Goal: Information Seeking & Learning: Compare options

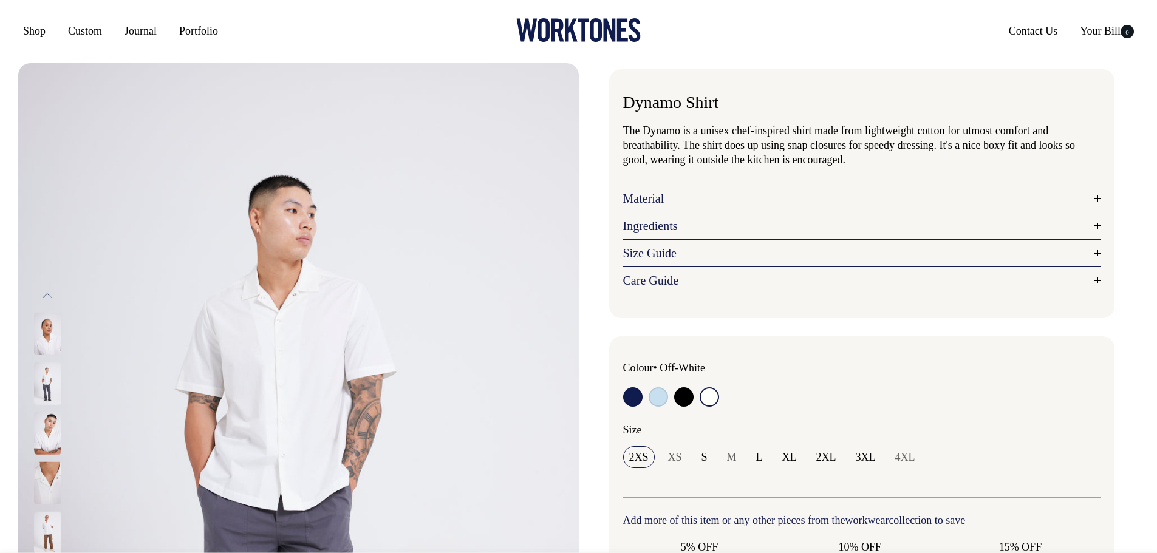
select select "Off-White"
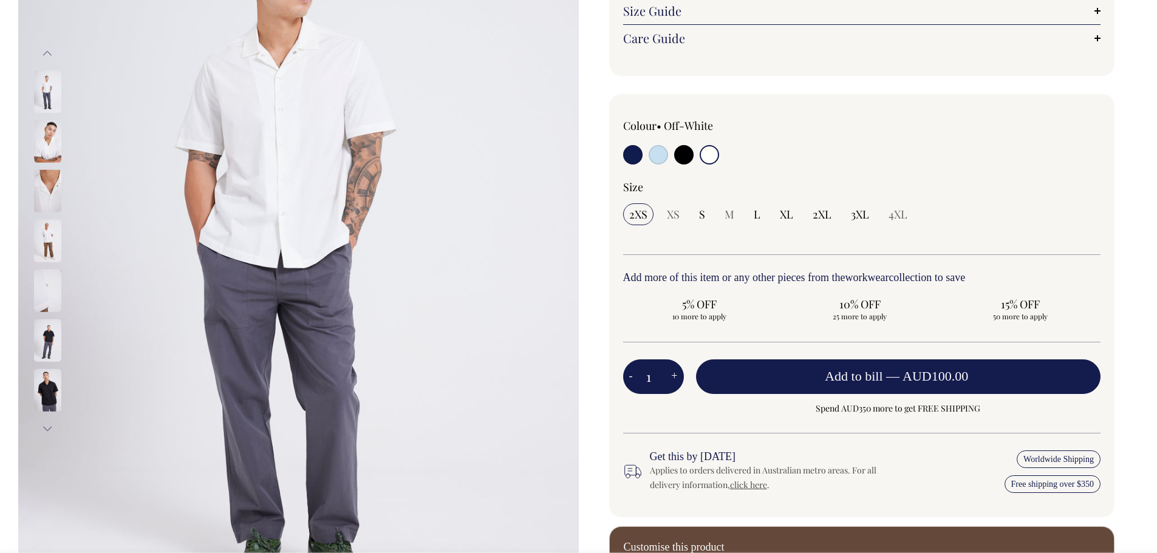
scroll to position [243, 0]
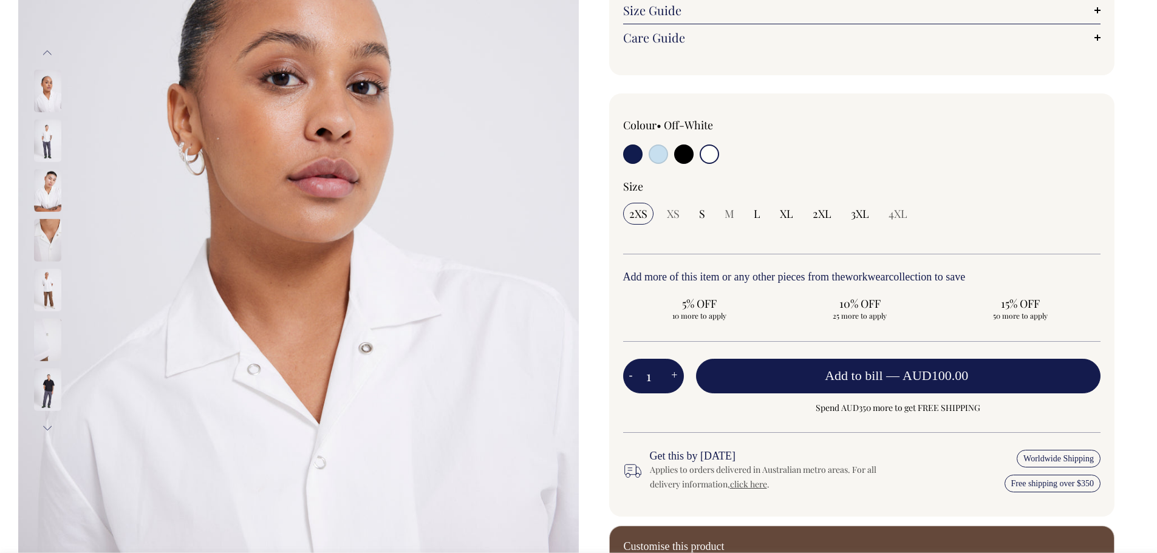
click at [43, 78] on img at bounding box center [47, 91] width 27 height 43
click at [39, 146] on img at bounding box center [47, 141] width 27 height 43
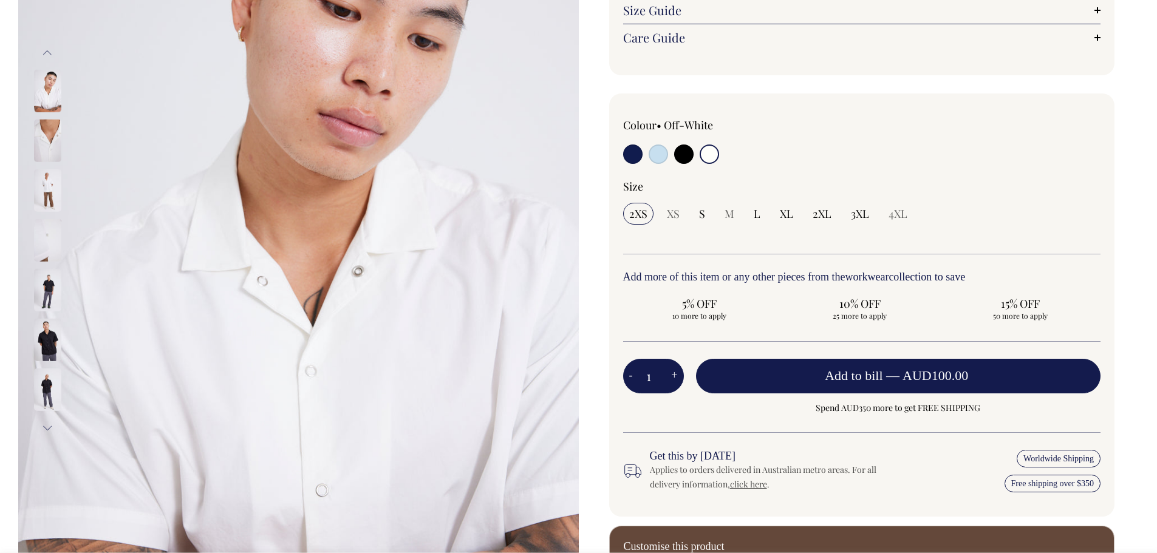
click at [663, 149] on input "radio" at bounding box center [658, 154] width 19 height 19
radio input "true"
select select "True Blue"
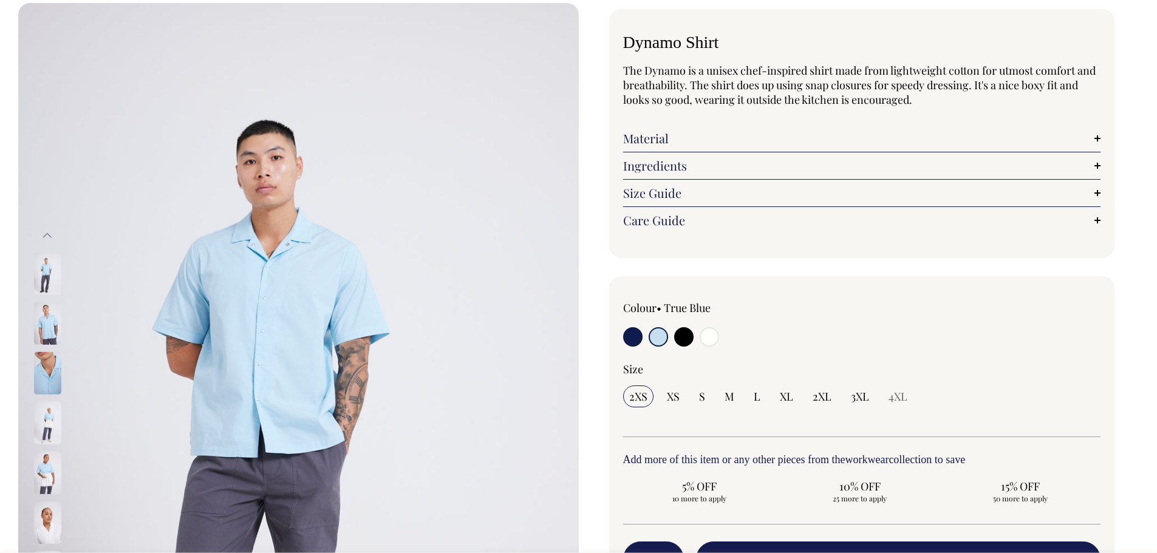
scroll to position [61, 0]
click at [715, 335] on input "radio" at bounding box center [709, 336] width 19 height 19
radio input "true"
select select "Off-White"
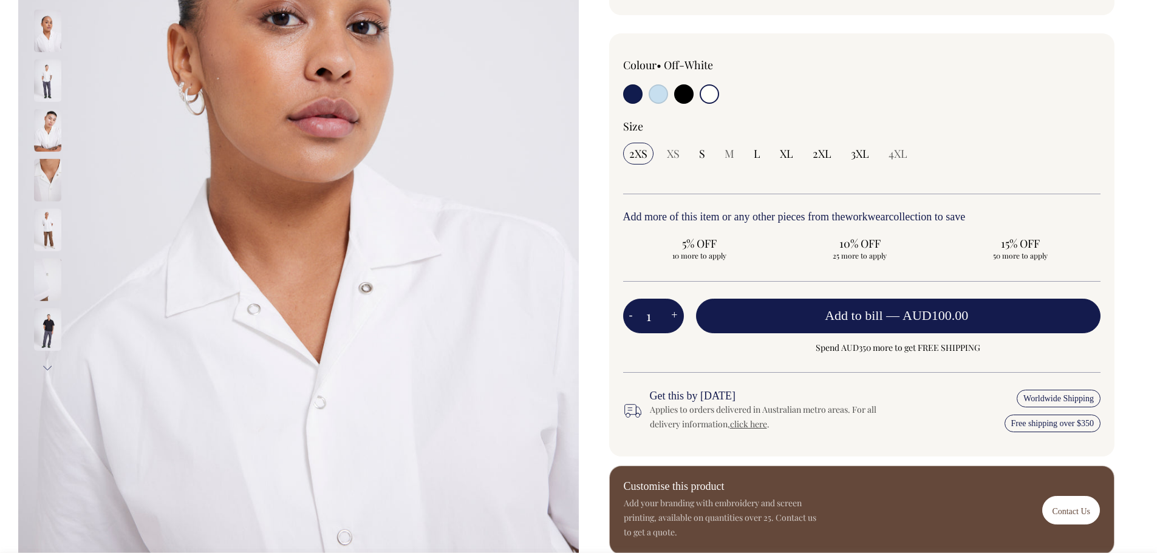
scroll to position [304, 0]
click at [50, 77] on img at bounding box center [47, 80] width 27 height 43
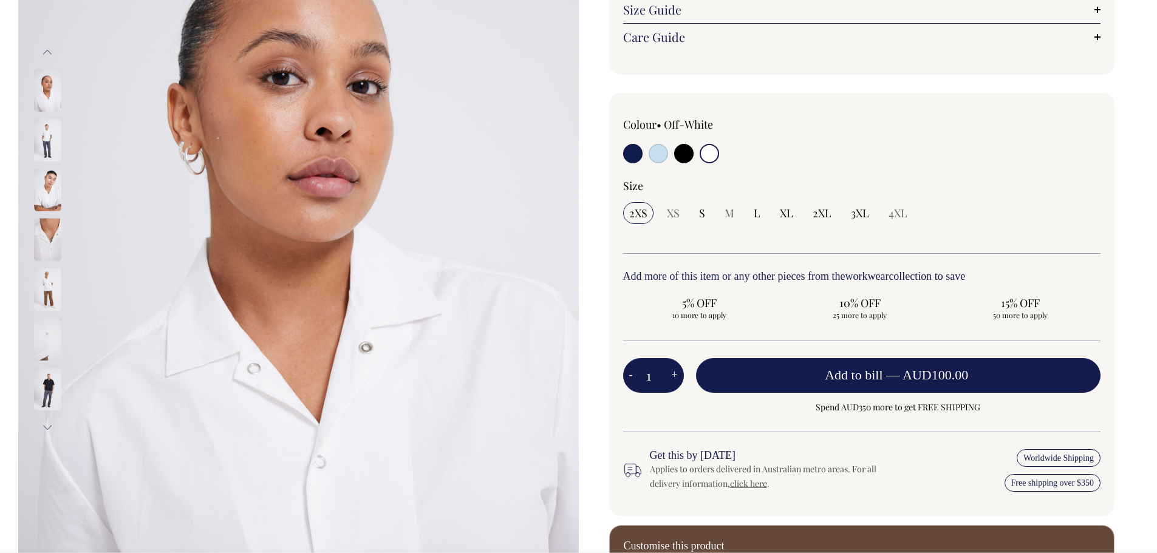
scroll to position [243, 0]
click at [43, 143] on img at bounding box center [47, 141] width 27 height 43
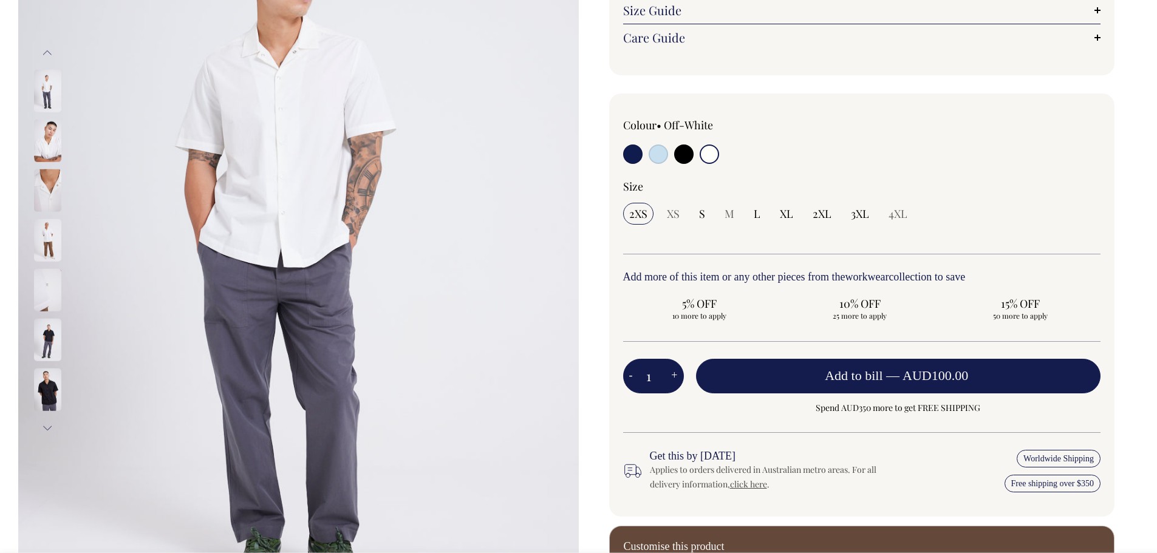
click at [659, 152] on input "radio" at bounding box center [658, 154] width 19 height 19
radio input "true"
select select "True Blue"
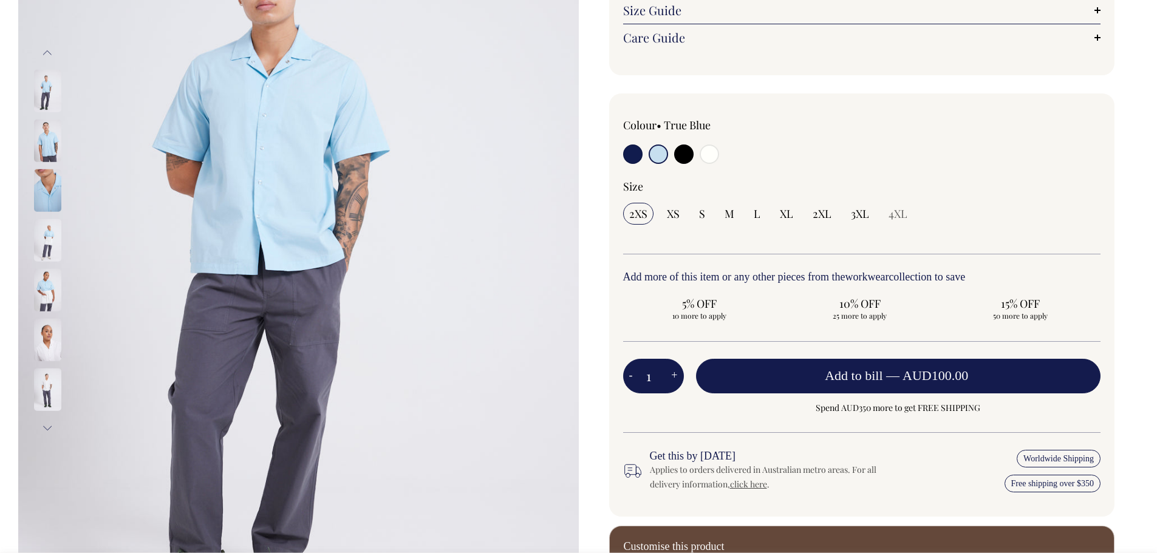
click at [684, 150] on input "radio" at bounding box center [683, 154] width 19 height 19
radio input "true"
select select "Black"
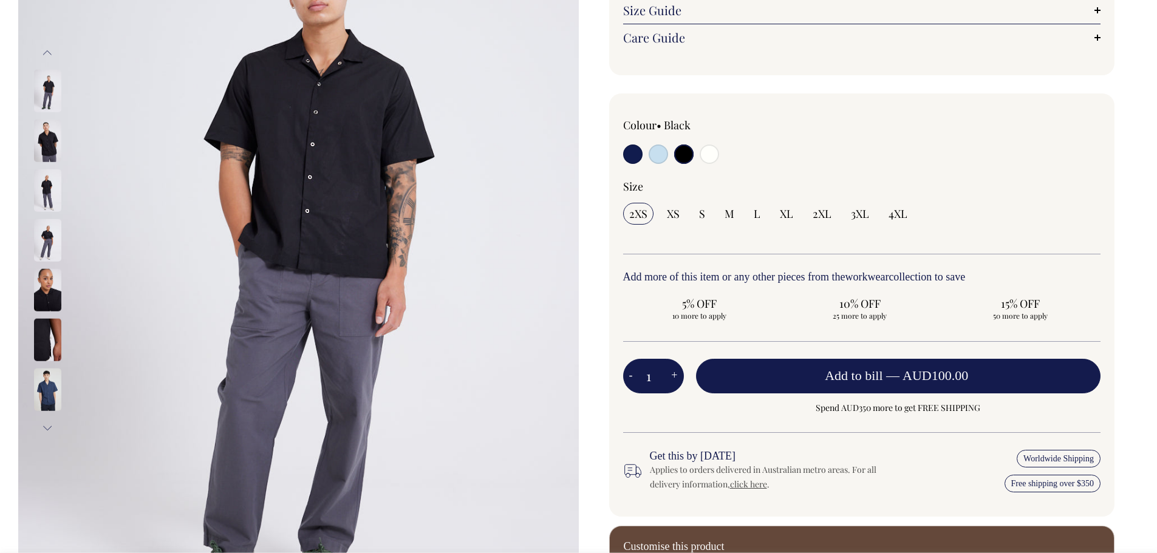
click at [647, 159] on div at bounding box center [718, 156] width 191 height 22
click at [631, 158] on input "radio" at bounding box center [632, 154] width 19 height 19
radio input "true"
select select "Dark Navy"
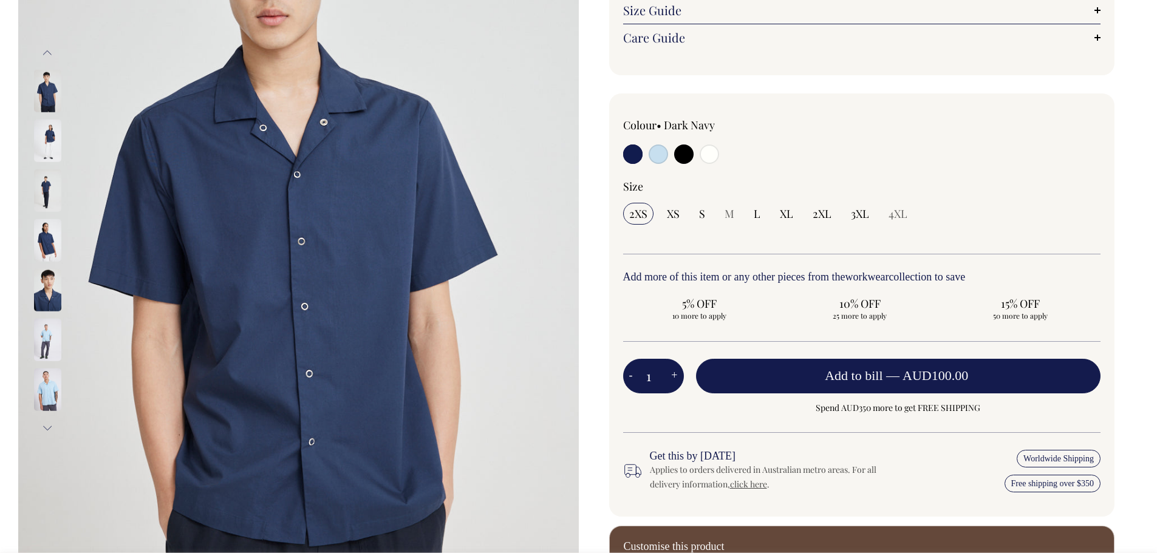
click at [708, 148] on input "radio" at bounding box center [709, 154] width 19 height 19
radio input "true"
select select "Off-White"
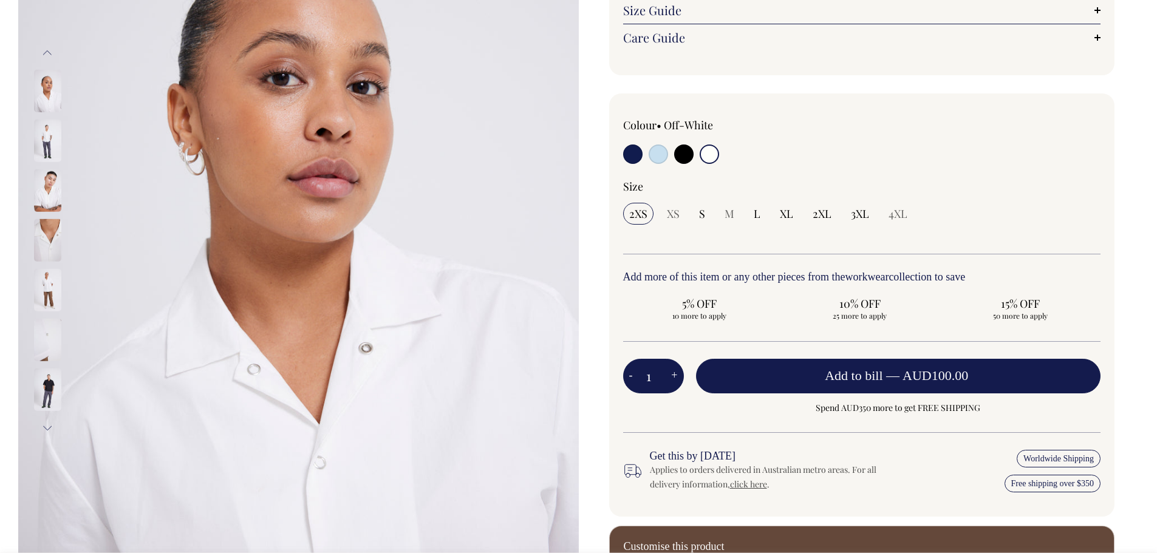
click at [655, 160] on input "radio" at bounding box center [658, 154] width 19 height 19
radio input "true"
select select "True Blue"
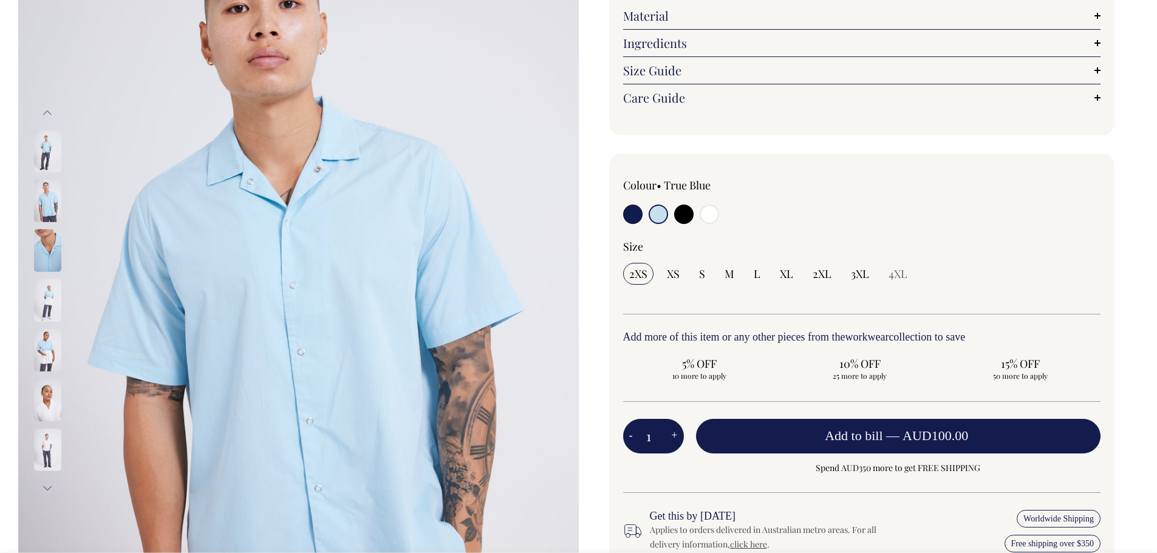
scroll to position [182, 0]
click at [295, 248] on img at bounding box center [298, 301] width 561 height 841
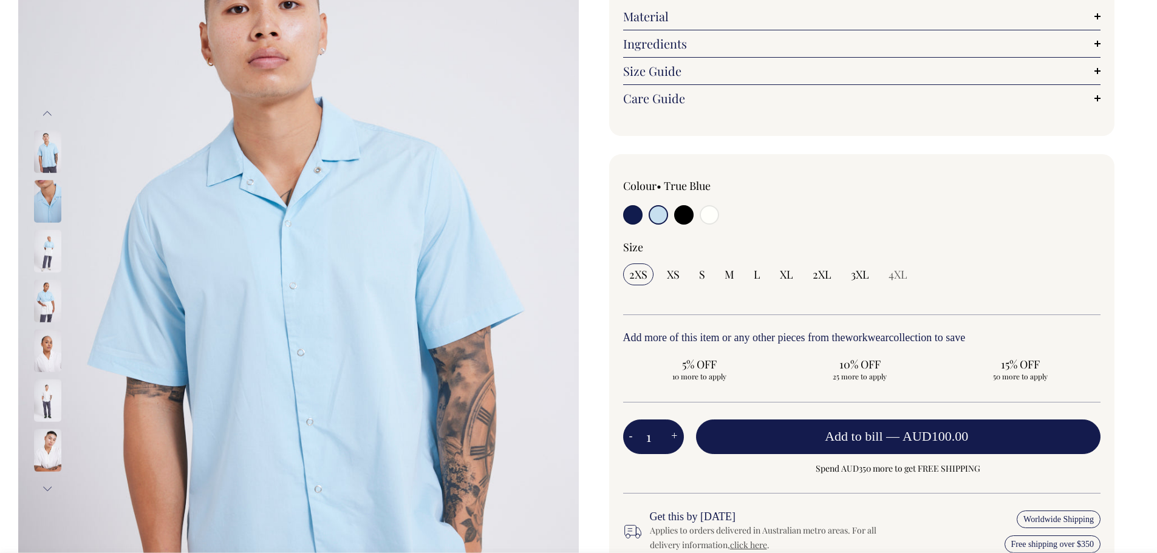
click at [714, 213] on input "radio" at bounding box center [709, 214] width 19 height 19
radio input "true"
select select "Off-White"
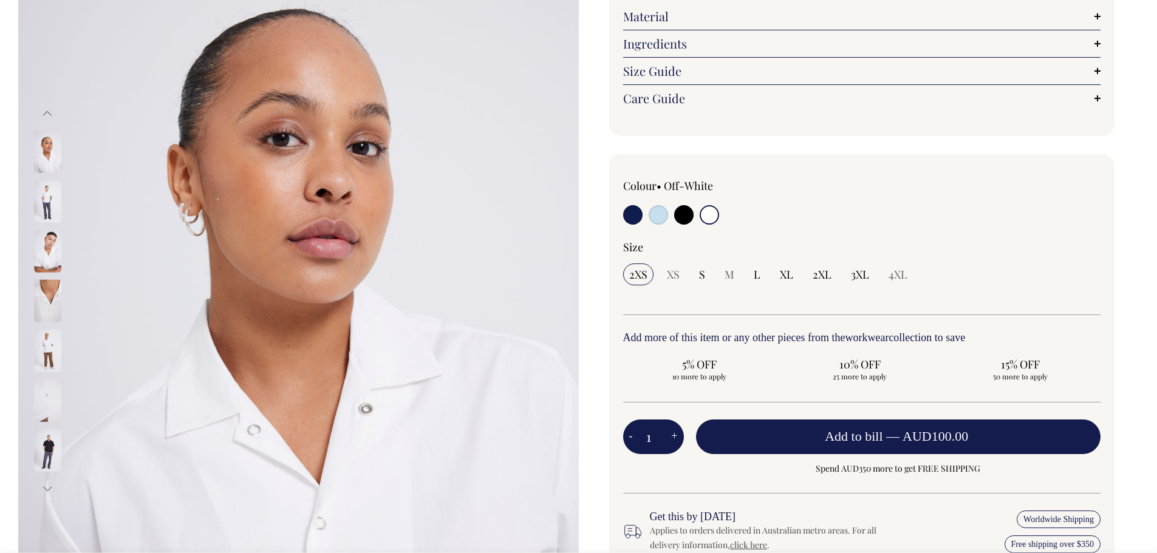
click at [634, 216] on input "radio" at bounding box center [632, 214] width 19 height 19
radio input "true"
select select "Dark Navy"
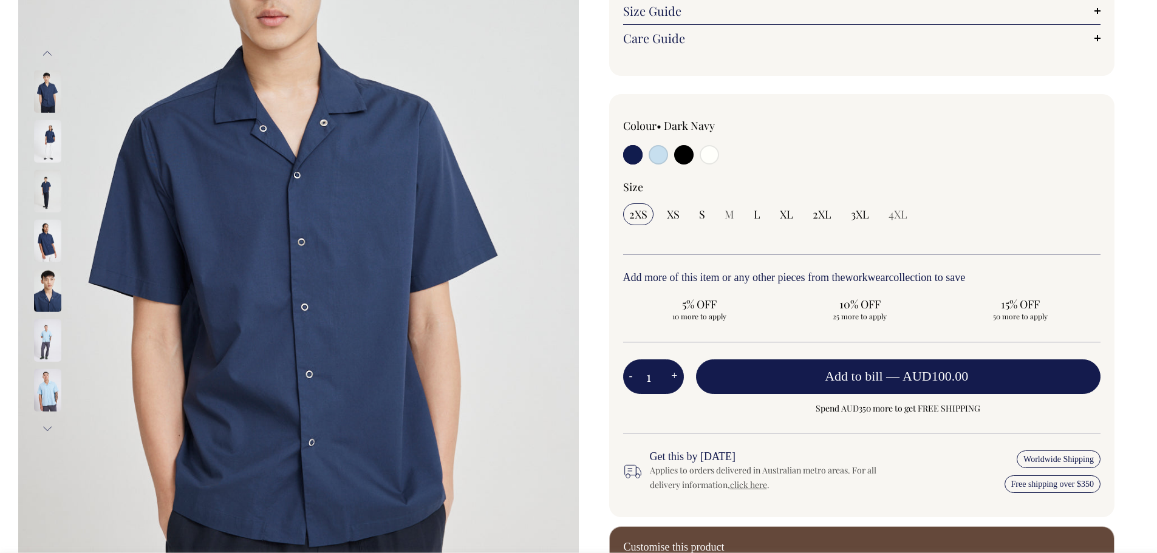
scroll to position [243, 0]
click at [708, 157] on input "radio" at bounding box center [709, 154] width 19 height 19
radio input "true"
select select "Off-White"
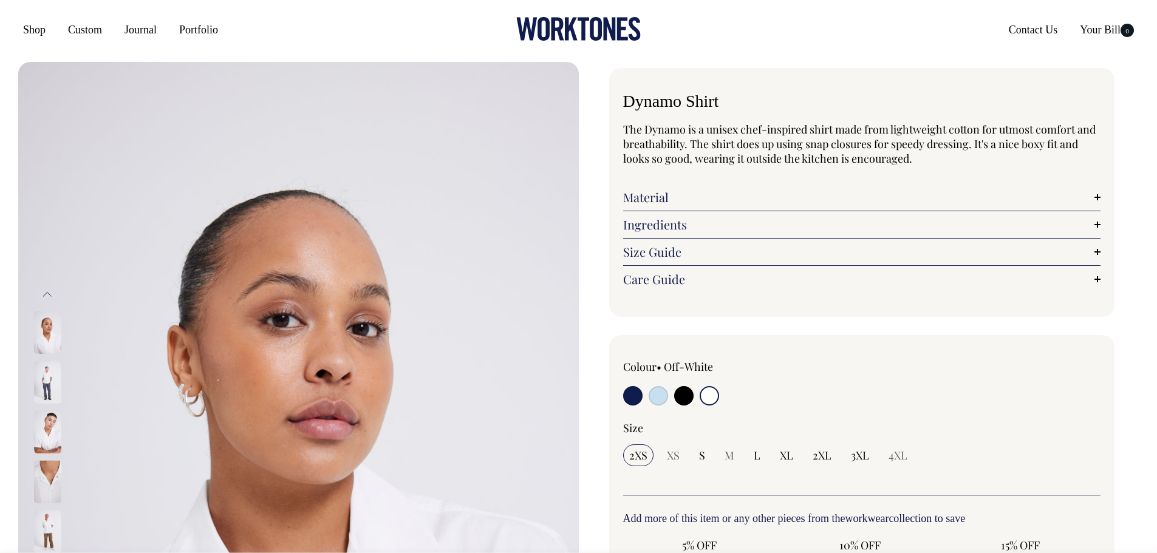
click at [683, 383] on div "Colour • Off-White" at bounding box center [718, 384] width 191 height 49
click at [687, 396] on input "radio" at bounding box center [683, 397] width 19 height 19
radio input "true"
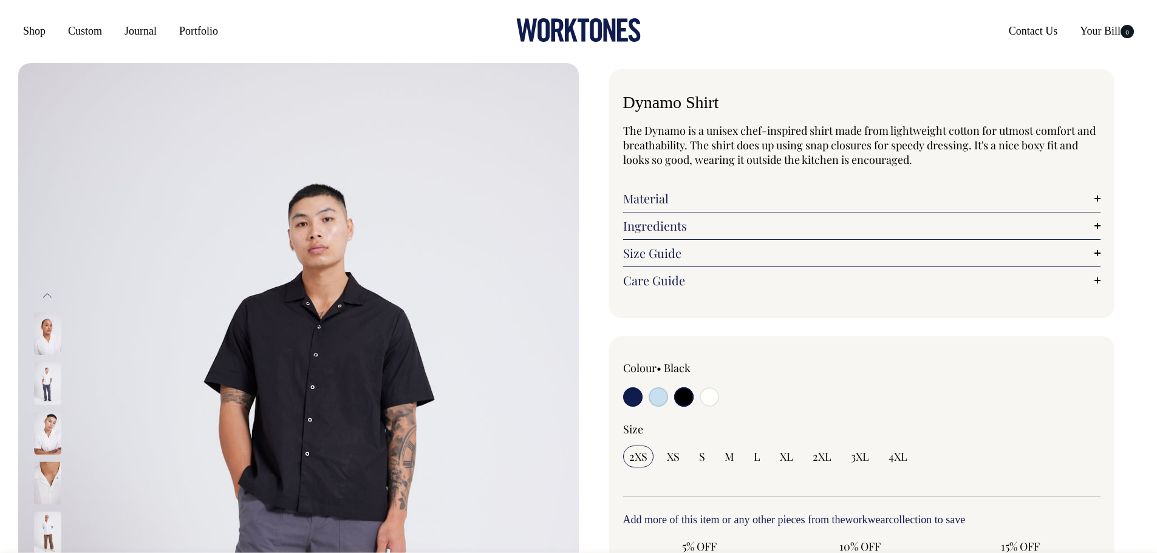
radio input "true"
select select "Black"
click at [645, 397] on div at bounding box center [718, 399] width 191 height 22
click at [637, 396] on input "radio" at bounding box center [632, 397] width 19 height 19
radio input "true"
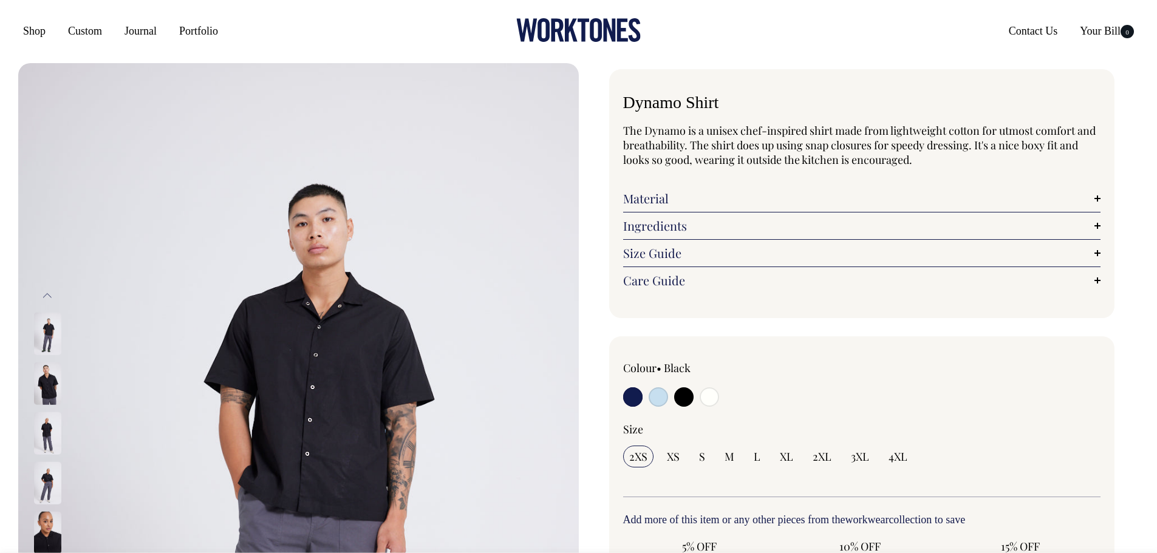
radio input "true"
select select "Dark Navy"
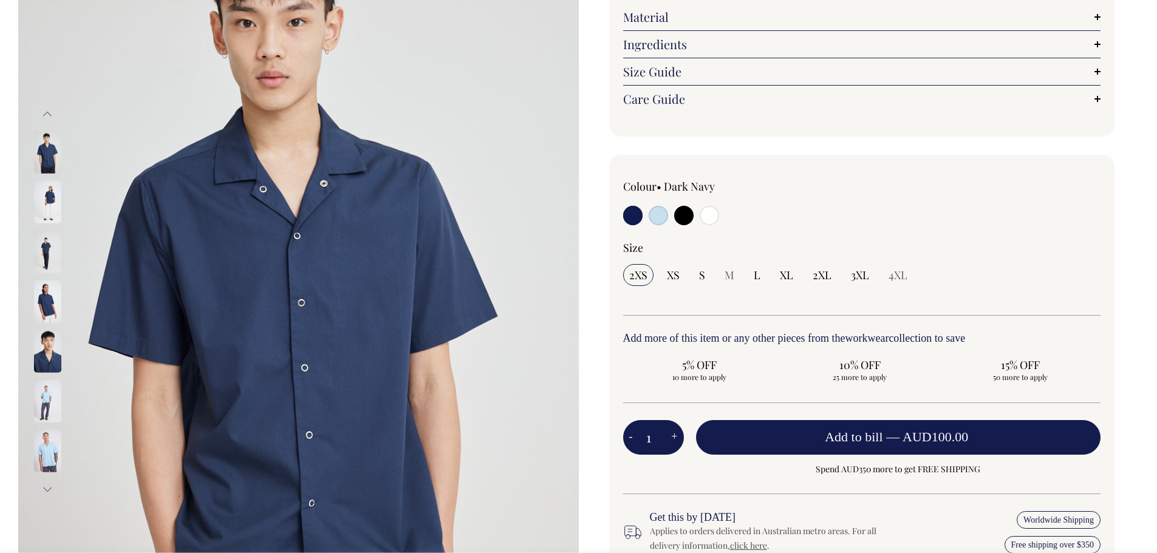
scroll to position [182, 0]
click at [707, 215] on input "radio" at bounding box center [709, 214] width 19 height 19
radio input "true"
select select "Off-White"
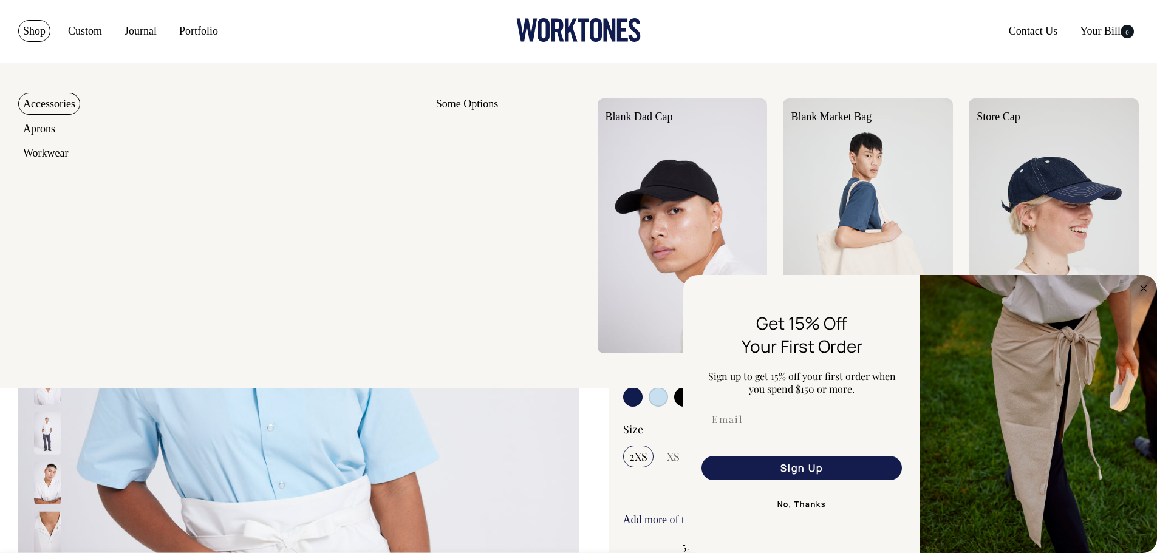
click at [25, 32] on link "Shop" at bounding box center [34, 31] width 32 height 22
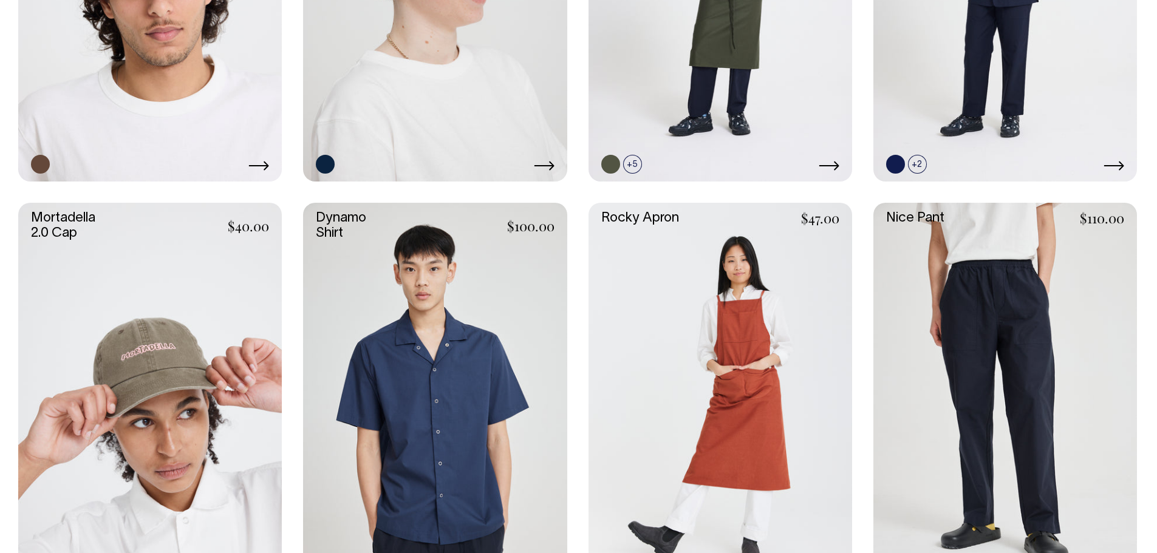
scroll to position [989, 0]
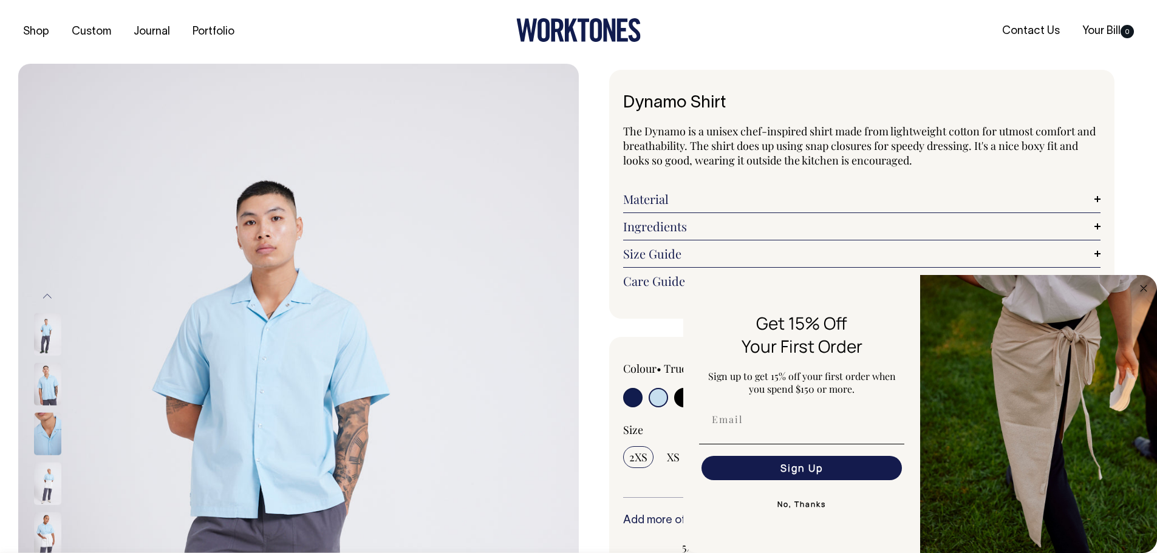
select select "True Blue"
